Goal: Information Seeking & Learning: Learn about a topic

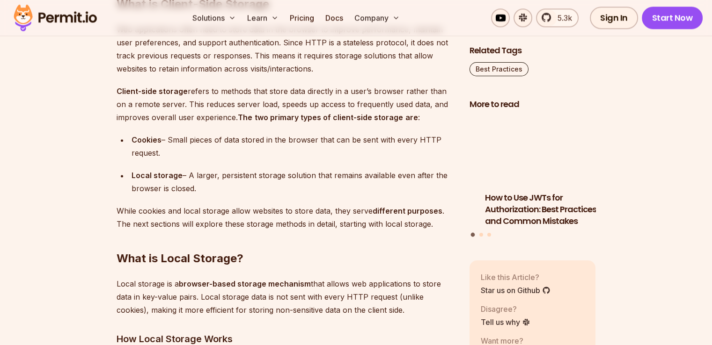
scroll to position [1216, 0]
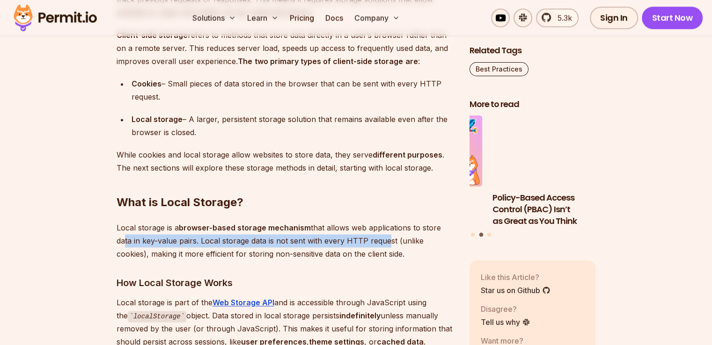
drag, startPoint x: 144, startPoint y: 240, endPoint x: 382, endPoint y: 246, distance: 238.2
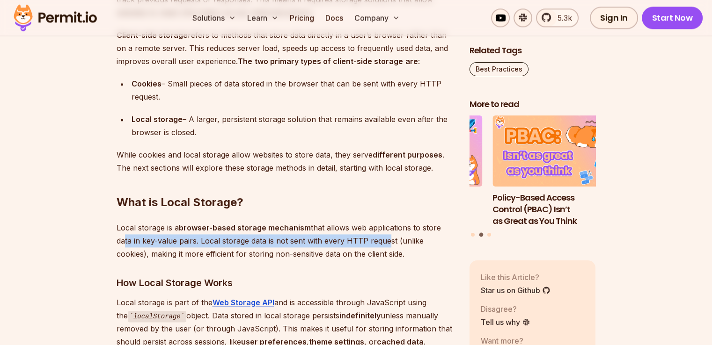
click at [382, 246] on p "Local storage is a browser-based storage mechanism that allows web applications…" at bounding box center [285, 240] width 338 height 39
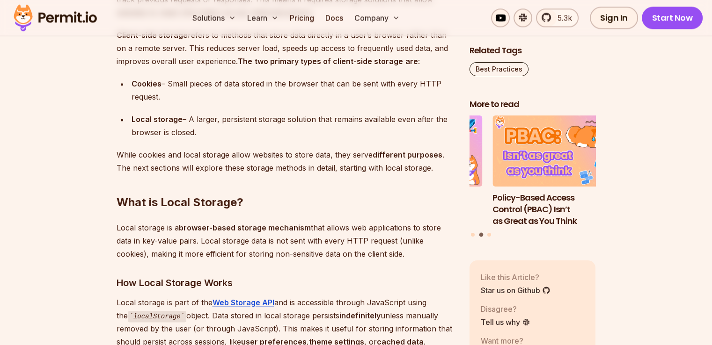
click at [290, 257] on p "Local storage is a browser-based storage mechanism that allows web applications…" at bounding box center [285, 240] width 338 height 39
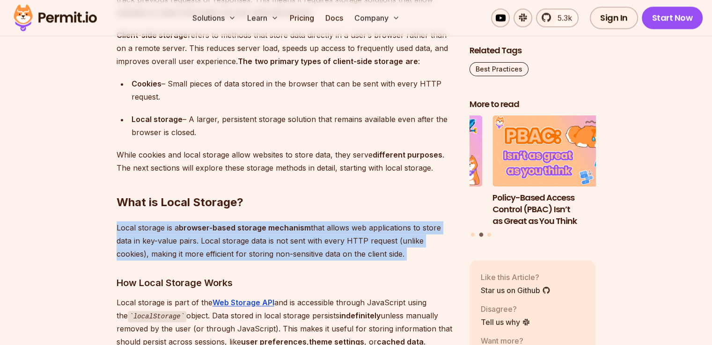
click at [290, 257] on p "Local storage is a browser-based storage mechanism that allows web applications…" at bounding box center [285, 240] width 338 height 39
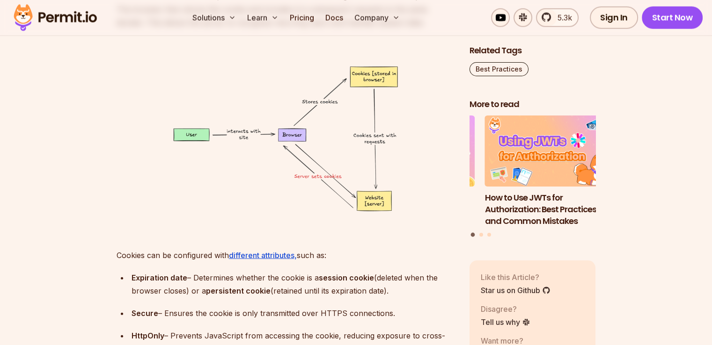
scroll to position [2386, 0]
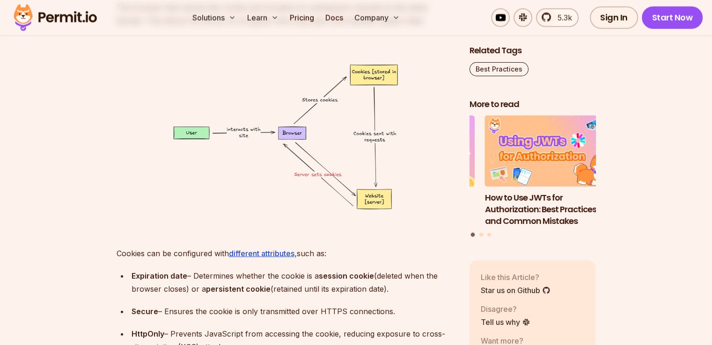
click at [219, 289] on strong "persistent cookie" at bounding box center [238, 288] width 65 height 9
click at [279, 289] on div "Expiration date – Determines whether the cookie is a session cookie (deleted wh…" at bounding box center [292, 282] width 323 height 26
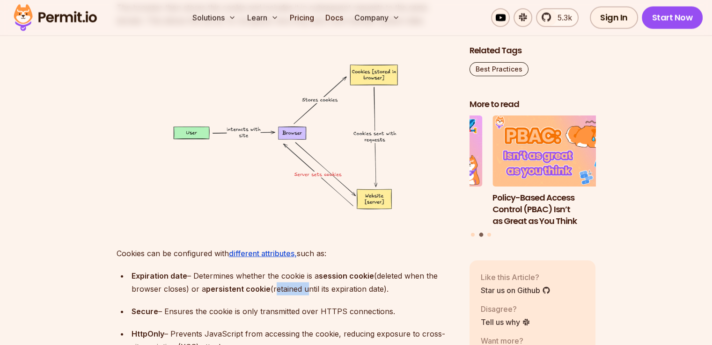
drag, startPoint x: 204, startPoint y: 287, endPoint x: 390, endPoint y: 291, distance: 186.2
click at [390, 291] on div "Expiration date – Determines whether the cookie is a session cookie (deleted wh…" at bounding box center [292, 282] width 323 height 26
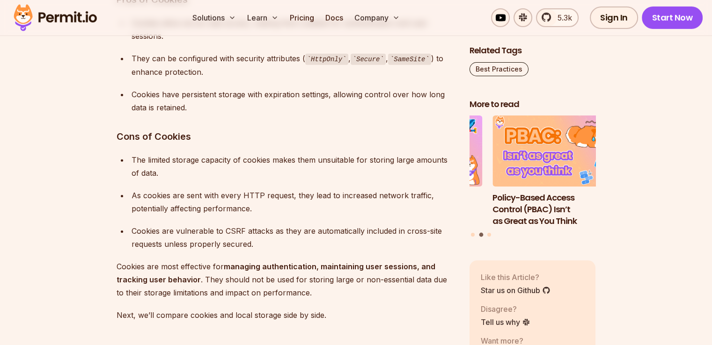
scroll to position [2994, 0]
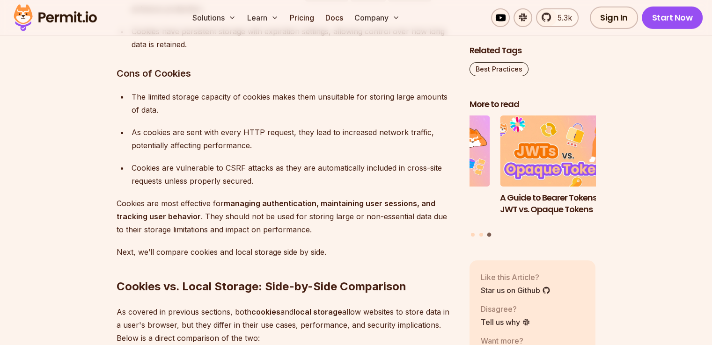
click at [146, 103] on div "The limited storage capacity of cookies makes them unsuitable for storing large…" at bounding box center [292, 103] width 323 height 26
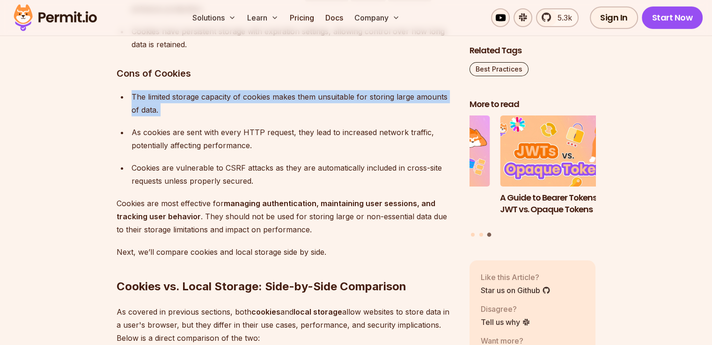
click at [146, 103] on div "The limited storage capacity of cookies makes them unsuitable for storing large…" at bounding box center [292, 103] width 323 height 26
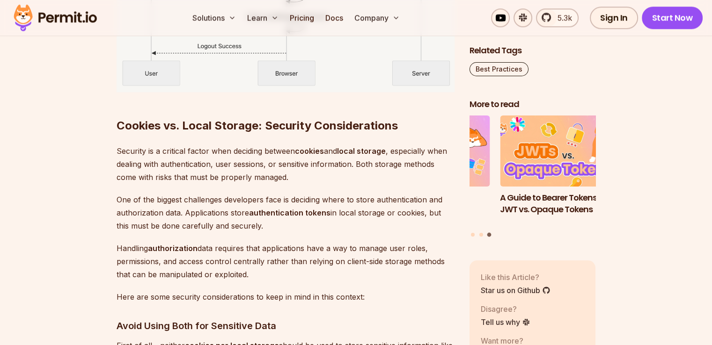
scroll to position [4584, 0]
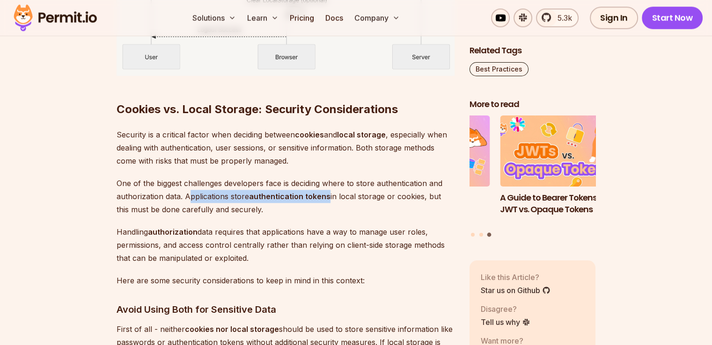
drag, startPoint x: 189, startPoint y: 197, endPoint x: 329, endPoint y: 194, distance: 140.4
click at [329, 194] on p "One of the biggest challenges developers face is deciding where to store authen…" at bounding box center [285, 196] width 338 height 39
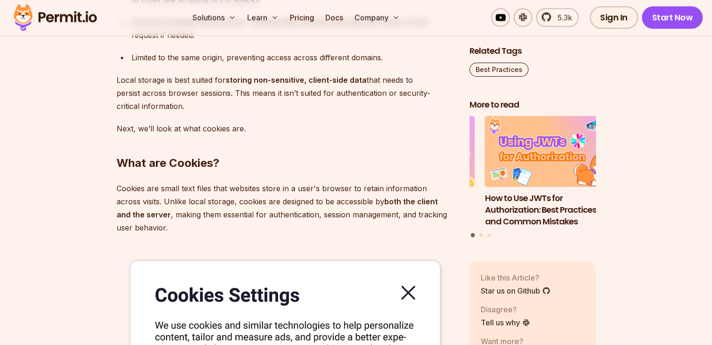
scroll to position [0, 0]
